Goal: Task Accomplishment & Management: Manage account settings

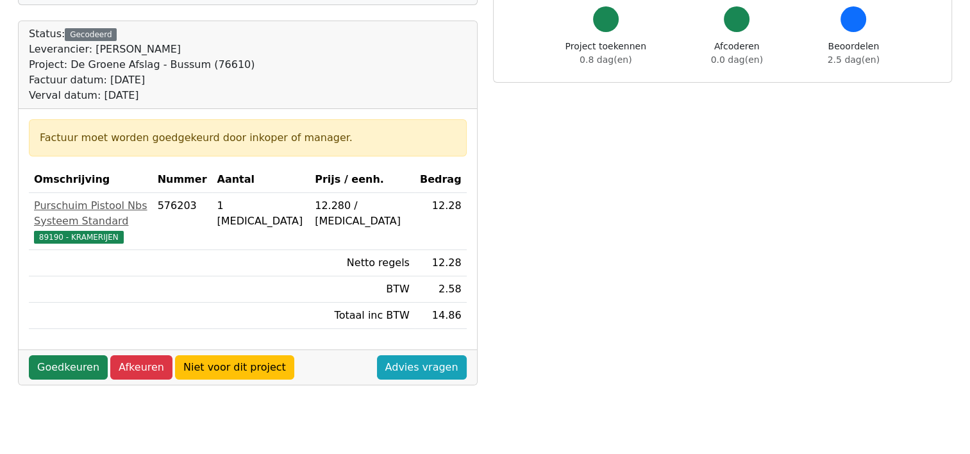
scroll to position [128, 0]
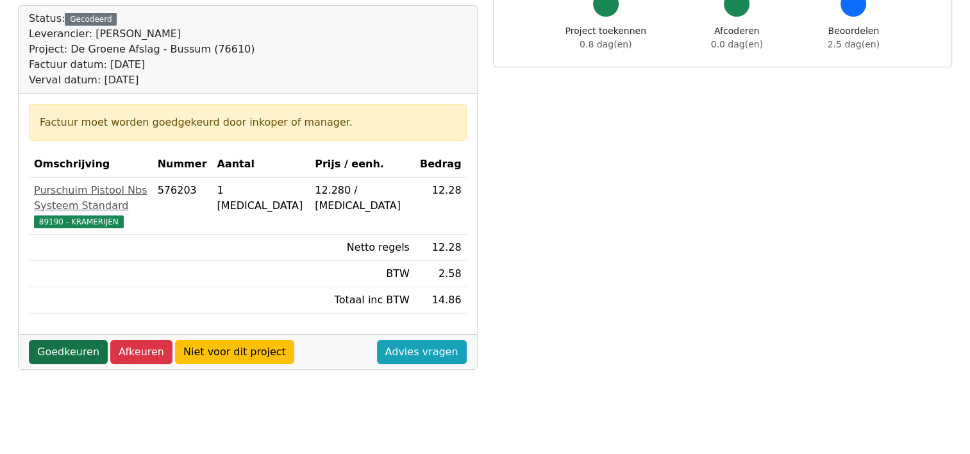
click at [64, 340] on link "Goedkeuren" at bounding box center [68, 352] width 79 height 24
